Goal: Information Seeking & Learning: Learn about a topic

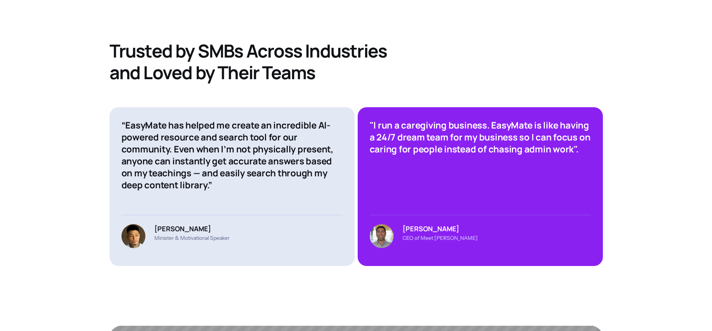
scroll to position [2894, 0]
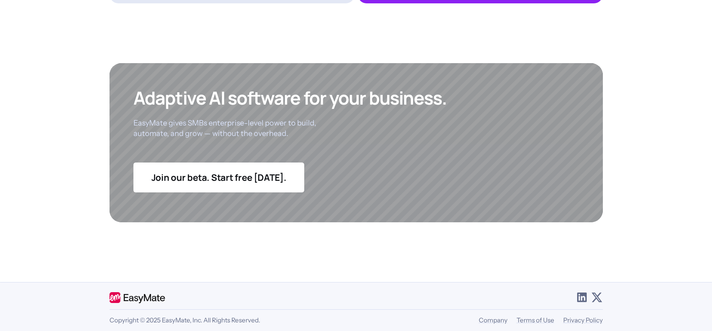
click at [221, 118] on p "EasyMate gives SMBs enterprise-level power to build, automate, and grow — witho…" at bounding box center [230, 128] width 194 height 21
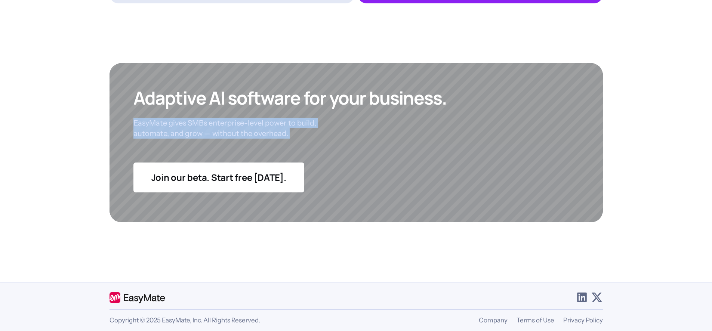
click at [221, 118] on p "EasyMate gives SMBs enterprise-level power to build, automate, and grow — witho…" at bounding box center [230, 128] width 194 height 21
copy p "EasyMate gives SMBs enterprise-level power to build, automate, and grow — witho…"
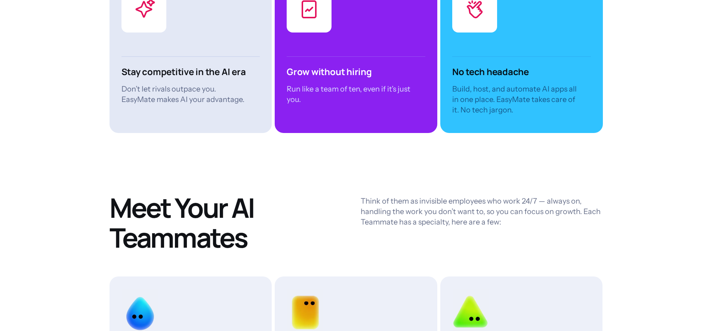
scroll to position [1887, 0]
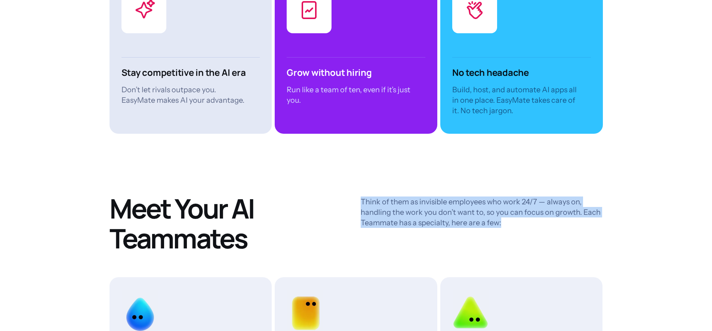
drag, startPoint x: 362, startPoint y: 194, endPoint x: 524, endPoint y: 221, distance: 163.8
click at [524, 221] on div "Meet Your AI Teammates Think of them as invisible employees who work 24/7 — alw…" at bounding box center [356, 224] width 493 height 60
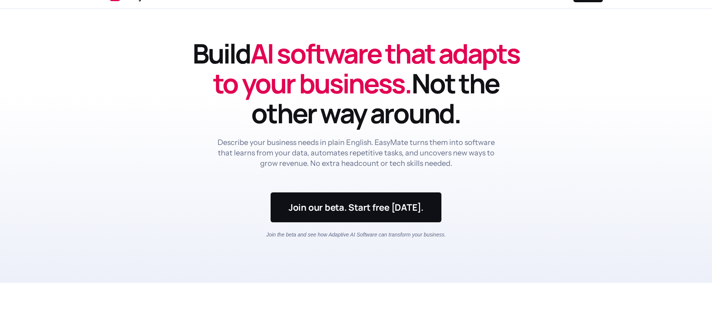
scroll to position [0, 0]
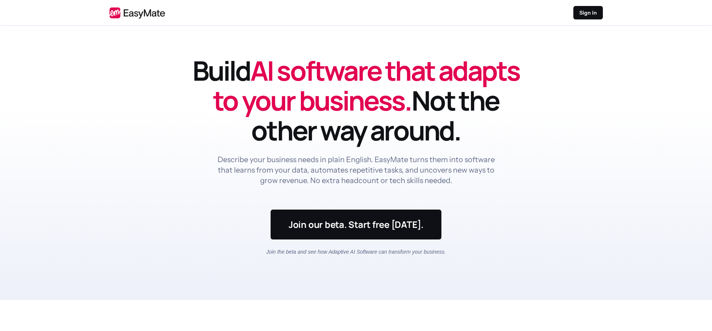
click at [93, 134] on header "Build AI software that adapts to your business. Not the other way around. Descr…" at bounding box center [356, 163] width 712 height 274
click at [554, 117] on header "Build AI software that adapts to your business. Not the other way around. Descr…" at bounding box center [356, 163] width 712 height 274
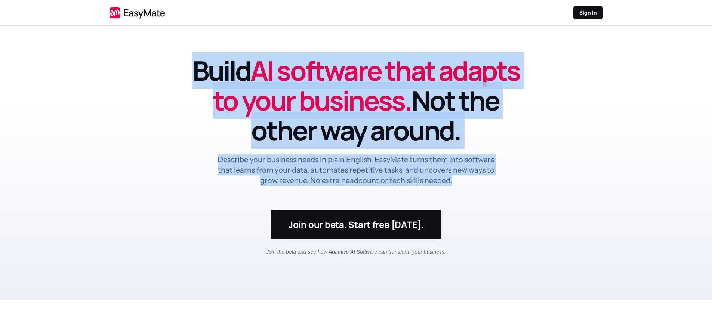
drag, startPoint x: 248, startPoint y: 71, endPoint x: 506, endPoint y: 182, distance: 281.1
click at [506, 182] on div "Build AI software that adapts to your business. Not the other way around. Descr…" at bounding box center [356, 133] width 329 height 154
copy div "Build AI software that adapts to your business. Not the other way around. Descr…"
click at [518, 74] on h1 "Build AI software that adapts to your business. Not the other way around." at bounding box center [356, 101] width 329 height 90
